Goal: Task Accomplishment & Management: Complete application form

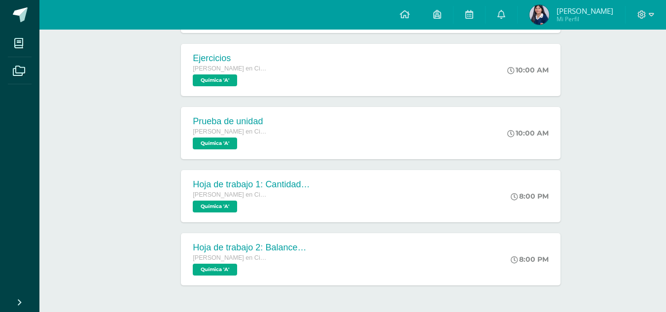
scroll to position [313, 0]
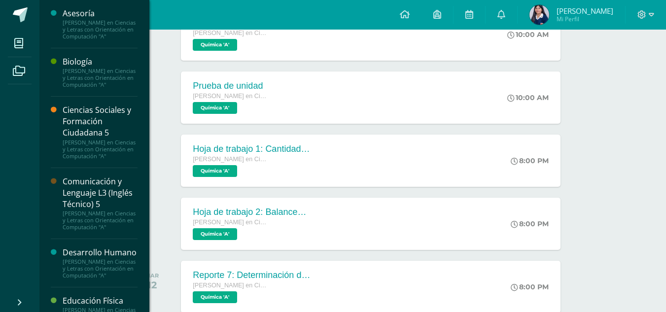
click at [144, 228] on div "Asesoría [PERSON_NAME] en Ciencias y Letras con Orientación en Computación "A" …" at bounding box center [94, 156] width 110 height 312
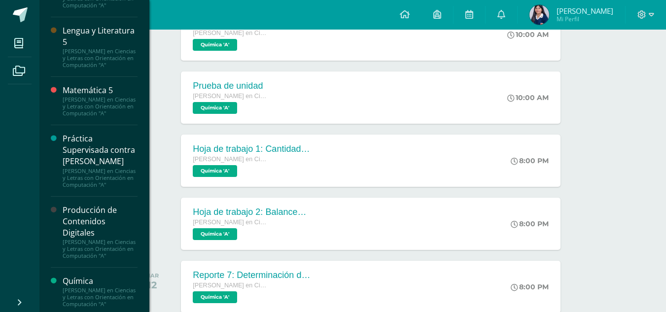
scroll to position [787, 0]
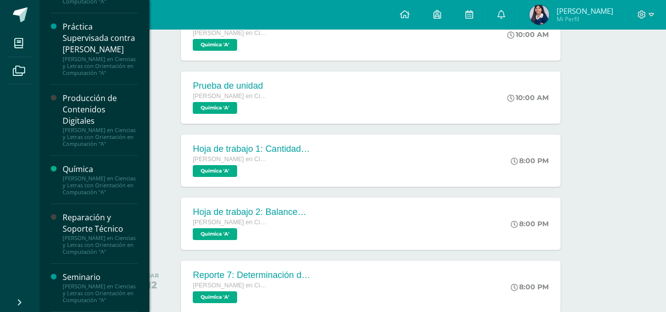
click at [110, 93] on div "Producción de Contenidos Digitales" at bounding box center [100, 110] width 75 height 34
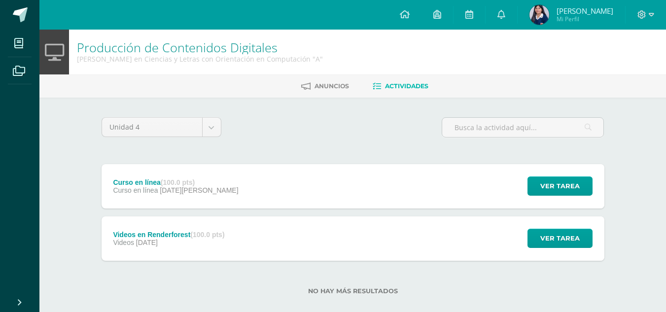
click at [230, 192] on div "Curso en línea (100.0 pts) Curso en línea 12 de Agosto Ver tarea Curso en línea…" at bounding box center [353, 186] width 503 height 44
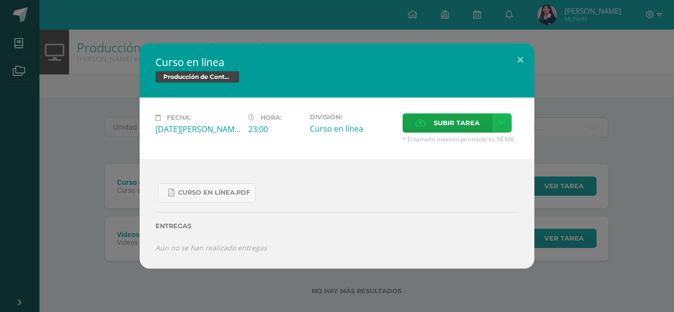
click at [505, 127] on link at bounding box center [501, 122] width 19 height 19
click at [457, 145] on span "Subir enlace" at bounding box center [459, 144] width 41 height 9
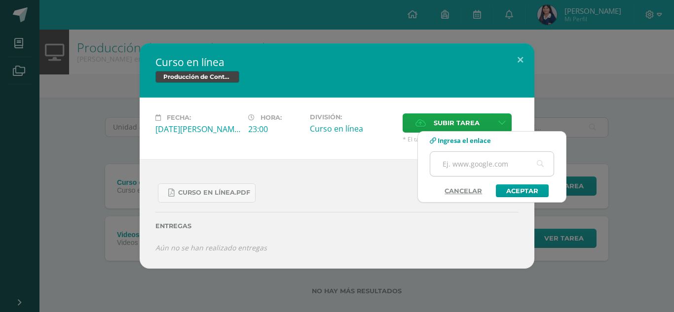
click at [467, 160] on input "text" at bounding box center [491, 164] width 123 height 24
paste input "https://prezi.com/view/Xc9WQbwi3c8Tm7vLBJRW/?referral_token=OWaxgmlnB3FN"
type input "https://prezi.com/view/Xc9WQbwi3c8Tm7vLBJRW/?referral_token=OWaxgmlnB3FN"
click at [527, 195] on link "Aceptar" at bounding box center [522, 190] width 53 height 13
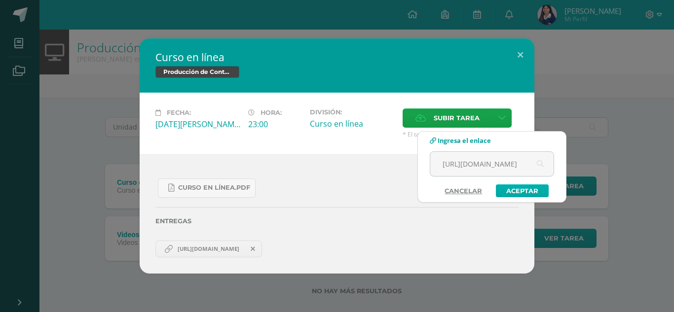
scroll to position [0, 0]
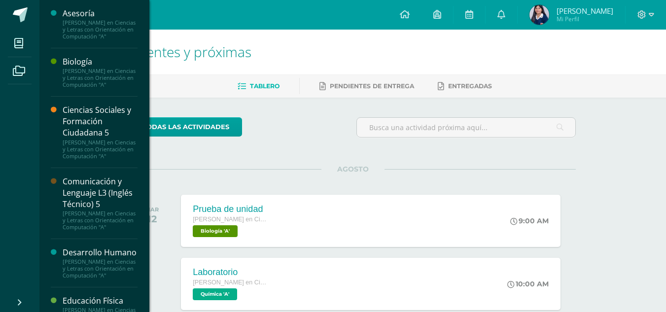
click at [144, 235] on div "Asesoría [PERSON_NAME] en Ciencias y Letras con Orientación en Computación "A" …" at bounding box center [94, 156] width 110 height 312
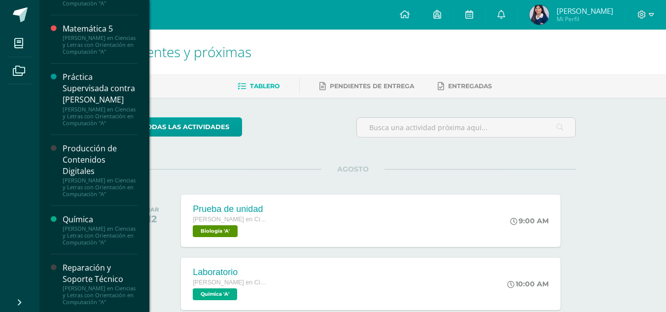
scroll to position [623, 0]
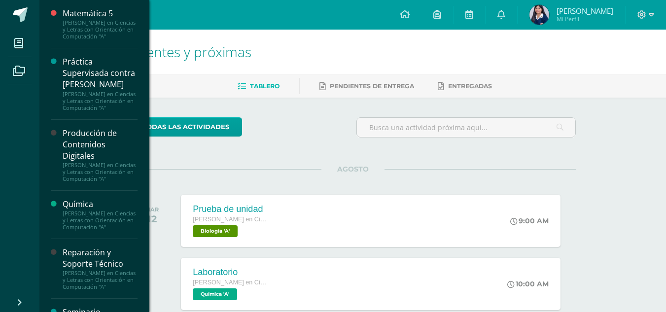
click at [120, 162] on div "Producción de Contenidos Digitales" at bounding box center [100, 145] width 75 height 34
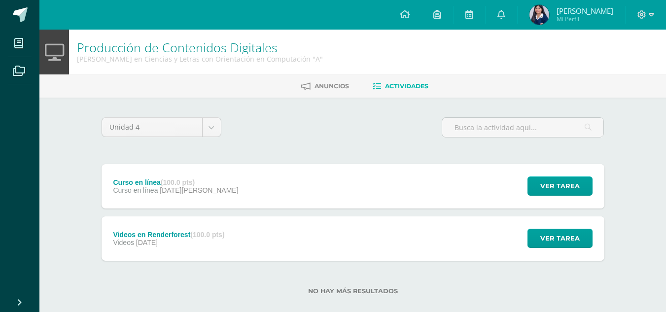
click at [191, 252] on div "Videos en Renderforest (100.0 pts) Videos 25 de Julio" at bounding box center [169, 238] width 135 height 44
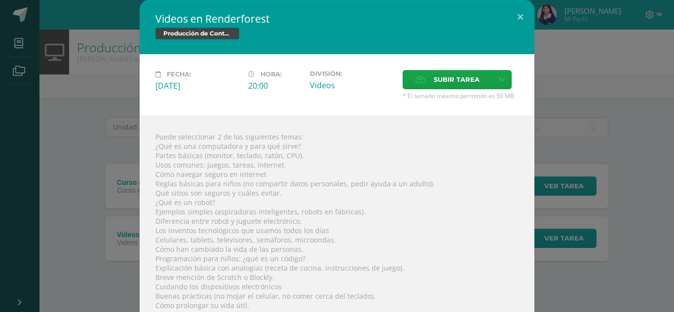
click at [104, 228] on div "Videos en Renderforest Producción de Contenidos Digitales Fecha: Viernes 25 de …" at bounding box center [337, 317] width 666 height 635
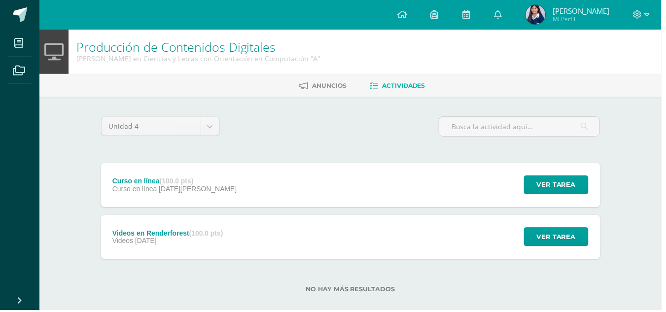
click at [161, 196] on div "Curso en línea (100.0 pts) Curso en línea 12 de Agosto" at bounding box center [176, 186] width 149 height 44
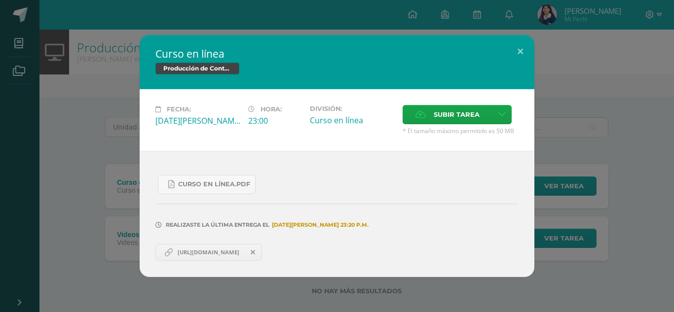
click at [202, 251] on span "https://prezi.com/view/Xc9WQbwi3c8Tm7vLBJRW/?referral_token=OWaxgmlnB3FN" at bounding box center [209, 253] width 72 height 8
click at [104, 168] on div "Curso en línea Producción de Contenidos Digitales Fecha: Martes 12 de Agosto Ho…" at bounding box center [337, 156] width 666 height 242
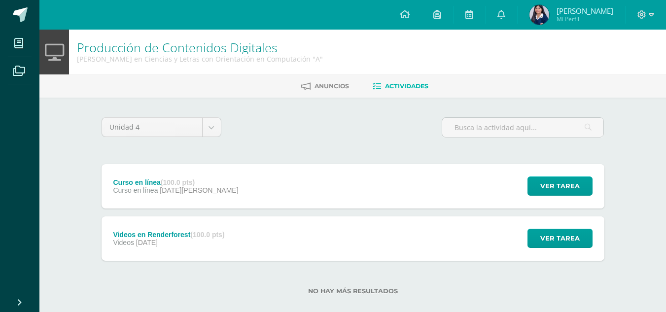
click at [121, 174] on div "Curso en línea (100.0 pts) Curso en línea [DATE][PERSON_NAME]" at bounding box center [176, 186] width 149 height 44
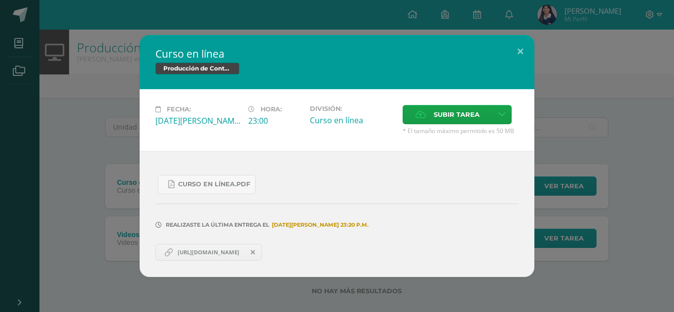
click at [205, 253] on span "[URL][DOMAIN_NAME]" at bounding box center [209, 253] width 72 height 8
click at [90, 120] on div "Curso en línea Producción de Contenidos Digitales Fecha: [DATE][PERSON_NAME] Ho…" at bounding box center [337, 156] width 666 height 242
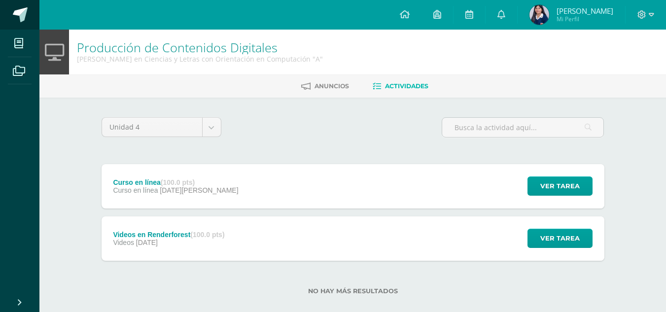
click at [21, 15] on span at bounding box center [20, 14] width 15 height 15
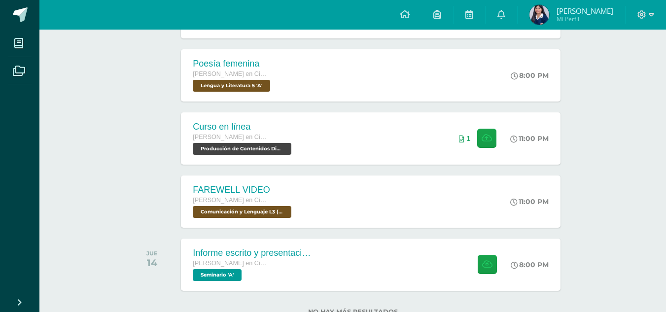
scroll to position [685, 0]
